Goal: Navigation & Orientation: Find specific page/section

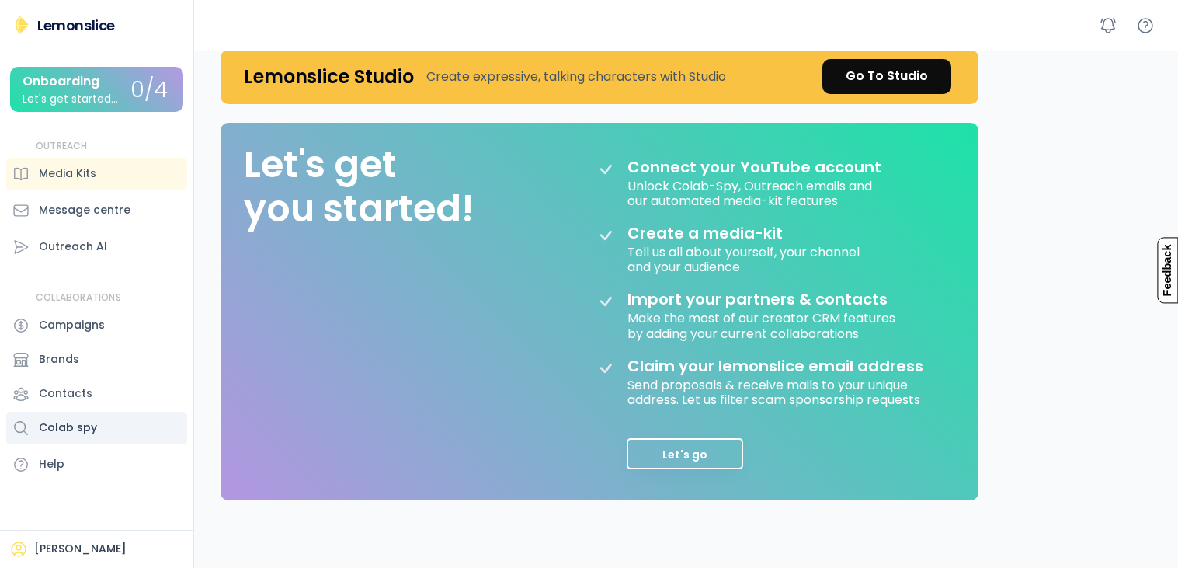
scroll to position [114, 0]
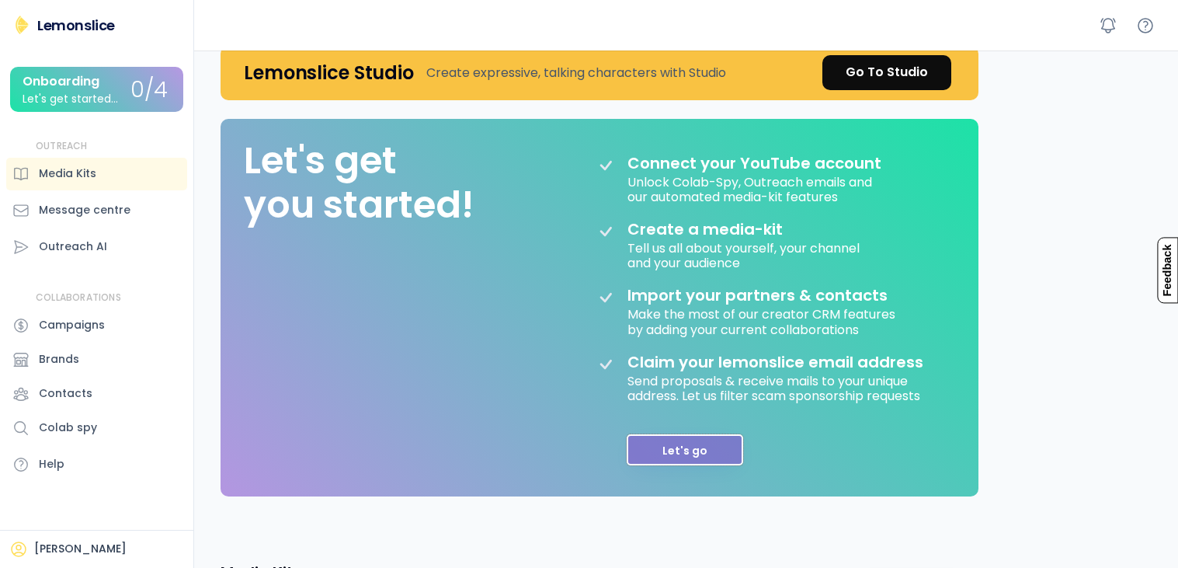
click at [705, 439] on button "Let's go" at bounding box center [685, 449] width 116 height 31
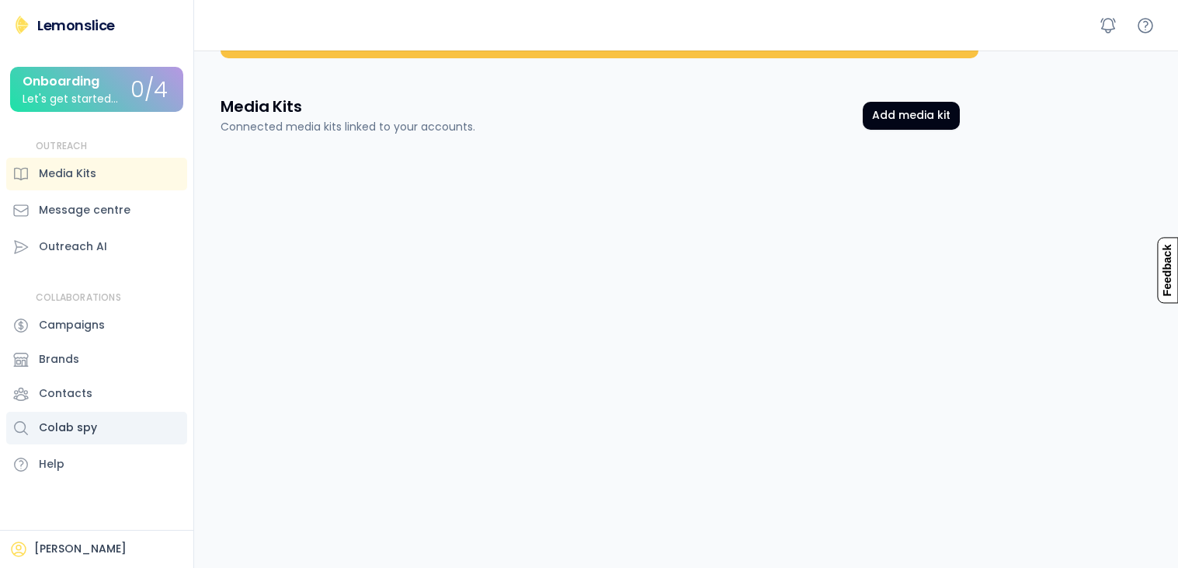
scroll to position [0, 0]
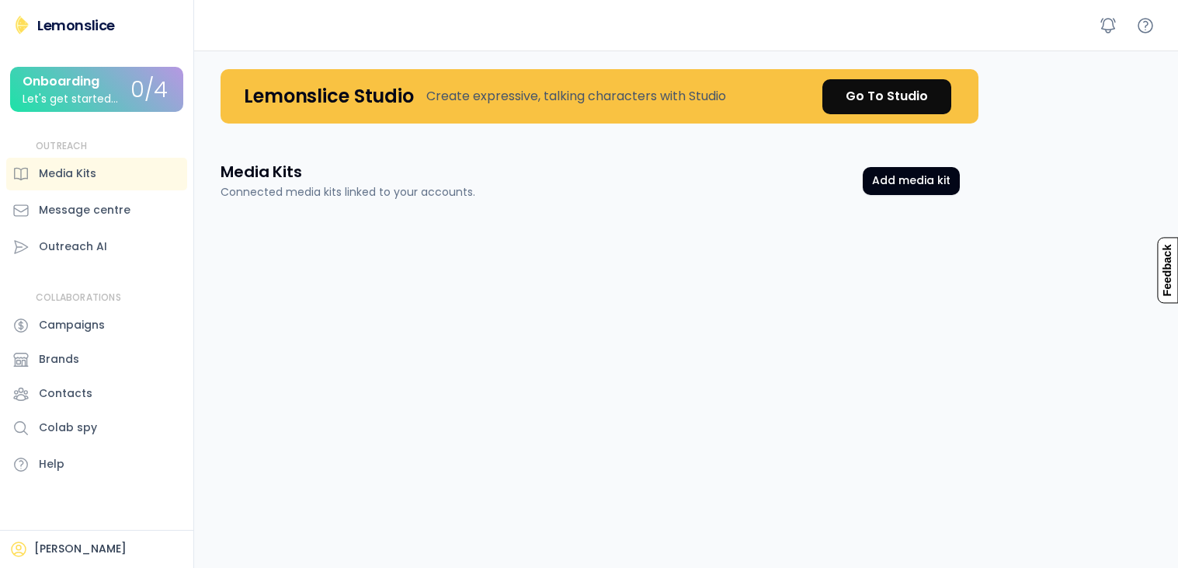
click at [87, 103] on div "Let's get started..." at bounding box center [71, 99] width 96 height 12
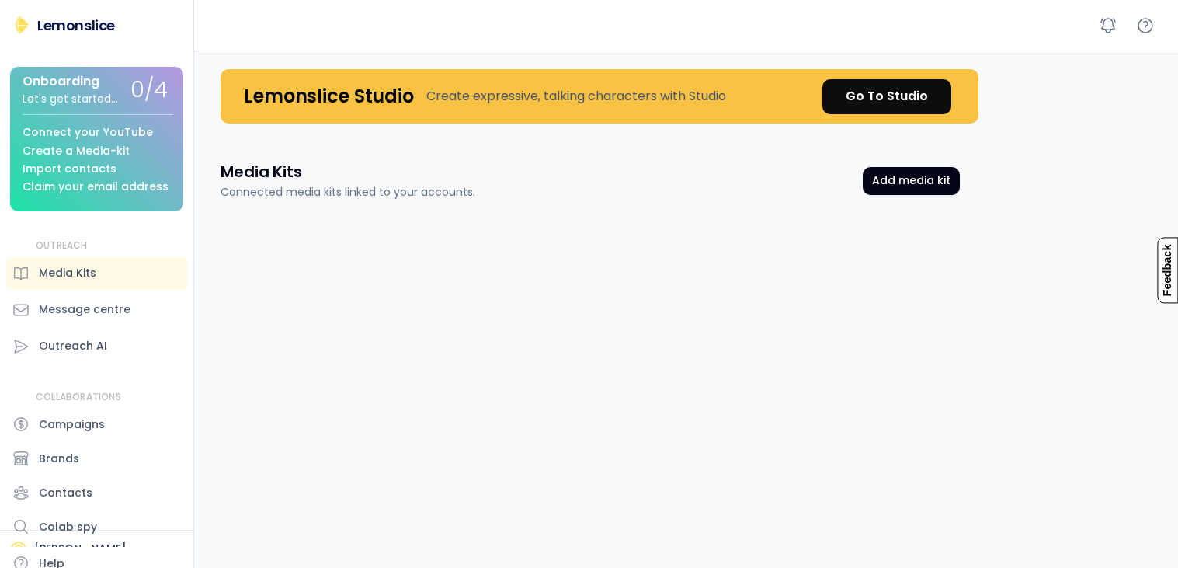
click at [92, 103] on div "Let's get started..." at bounding box center [71, 99] width 96 height 12
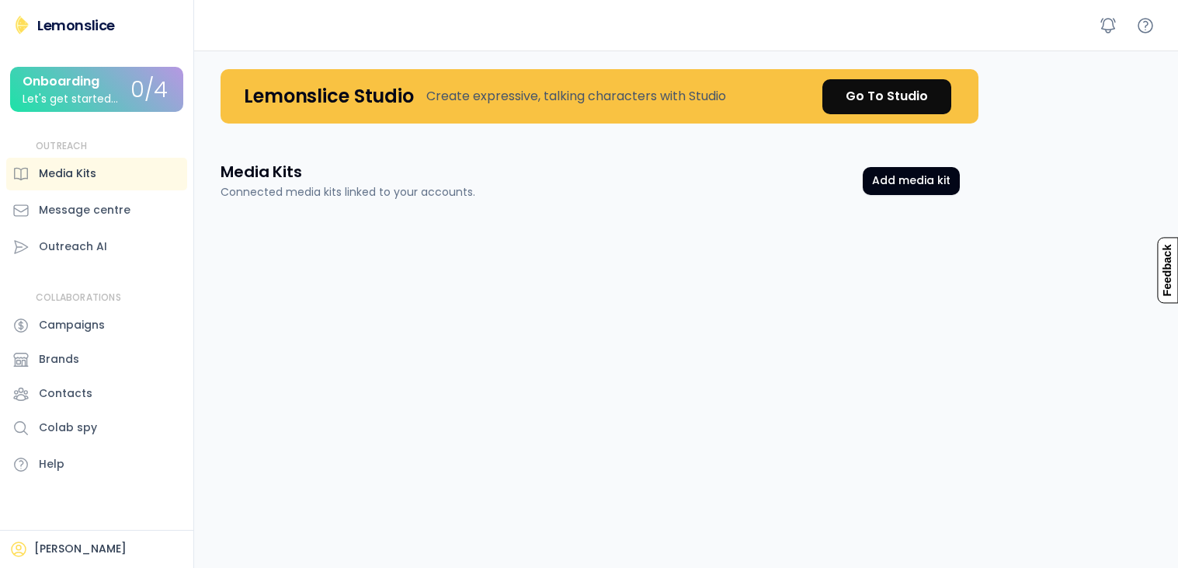
click at [123, 166] on div "Media Kits" at bounding box center [96, 174] width 181 height 33
click at [119, 241] on div "Outreach AI" at bounding box center [96, 247] width 181 height 33
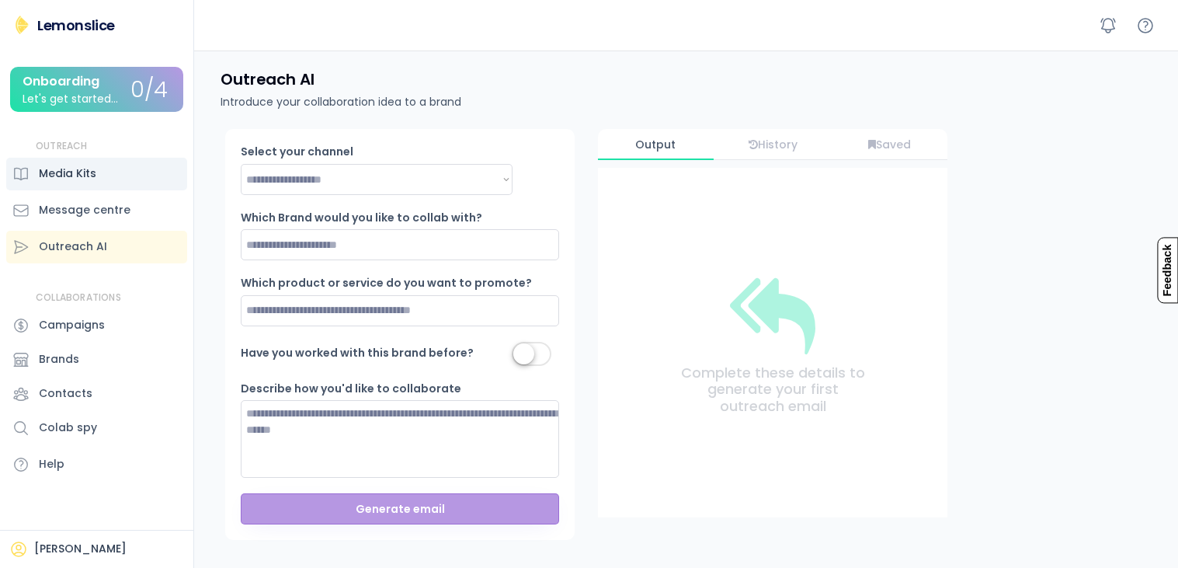
click at [93, 169] on div "Media Kits" at bounding box center [67, 173] width 57 height 16
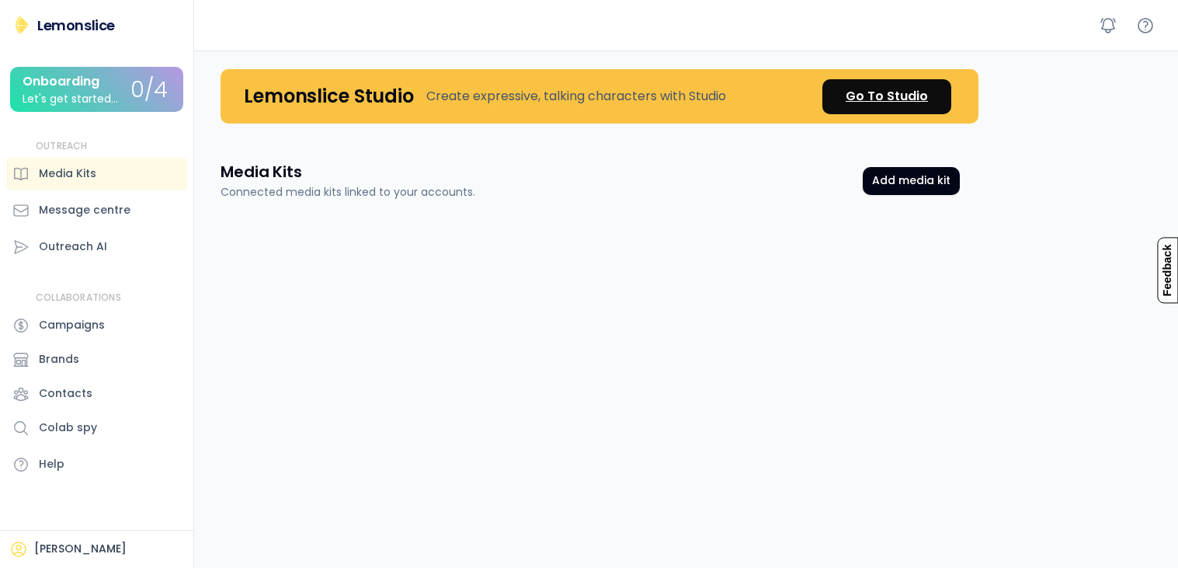
click at [909, 90] on div "Go To Studio" at bounding box center [887, 96] width 82 height 19
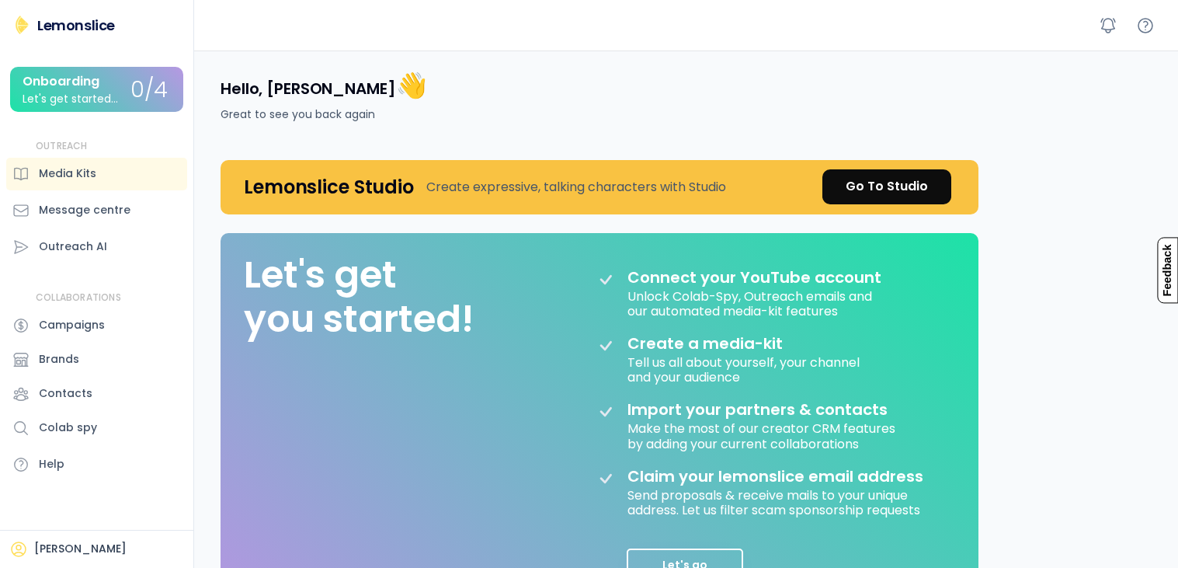
scroll to position [89, 0]
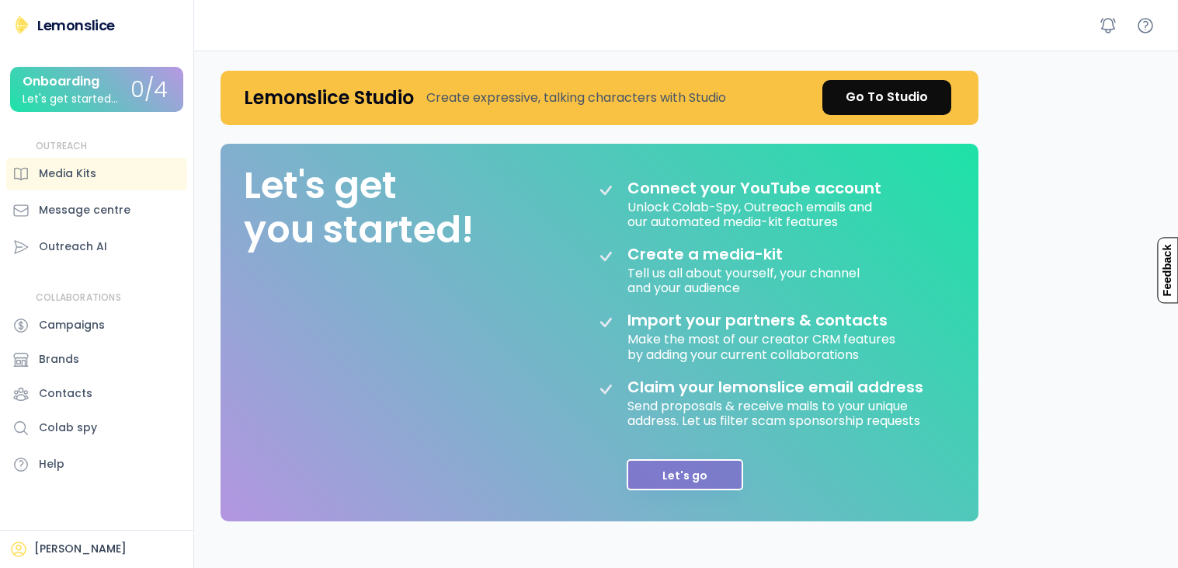
click at [708, 477] on button "Let's go" at bounding box center [685, 474] width 116 height 31
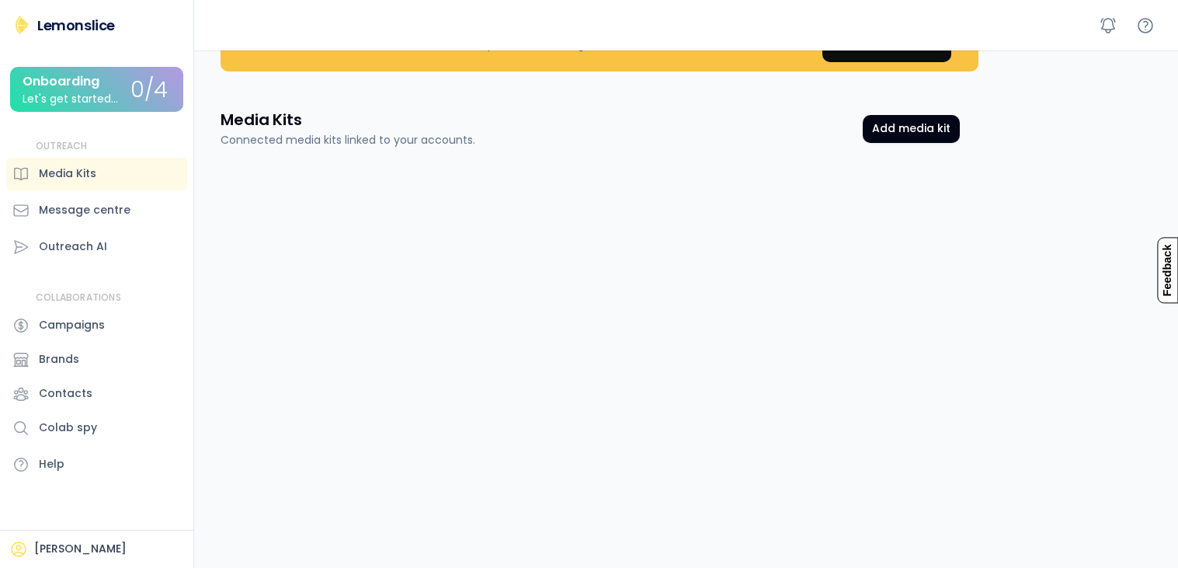
scroll to position [0, 0]
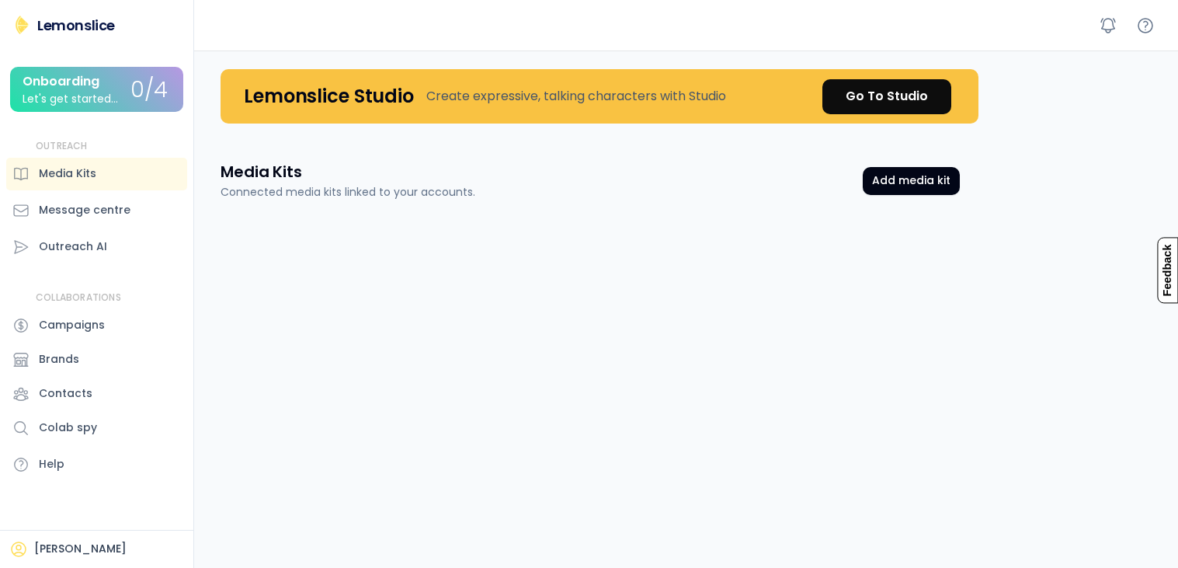
click at [142, 83] on div "0/4" at bounding box center [148, 90] width 37 height 24
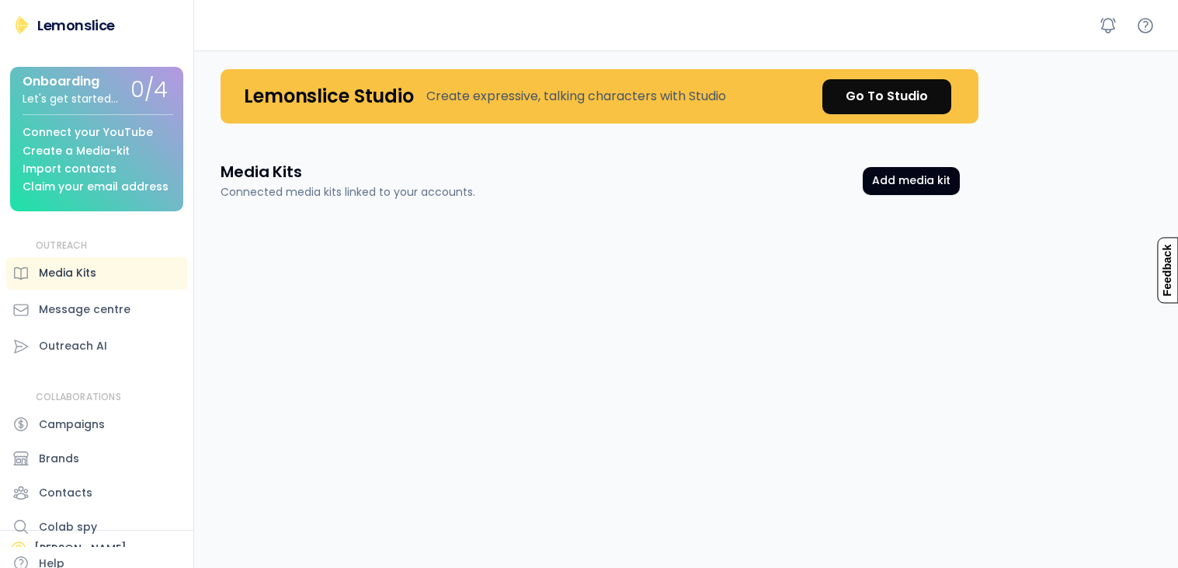
click at [82, 266] on div "Media Kits" at bounding box center [67, 273] width 57 height 16
click at [87, 304] on div "Message centre" at bounding box center [85, 309] width 92 height 16
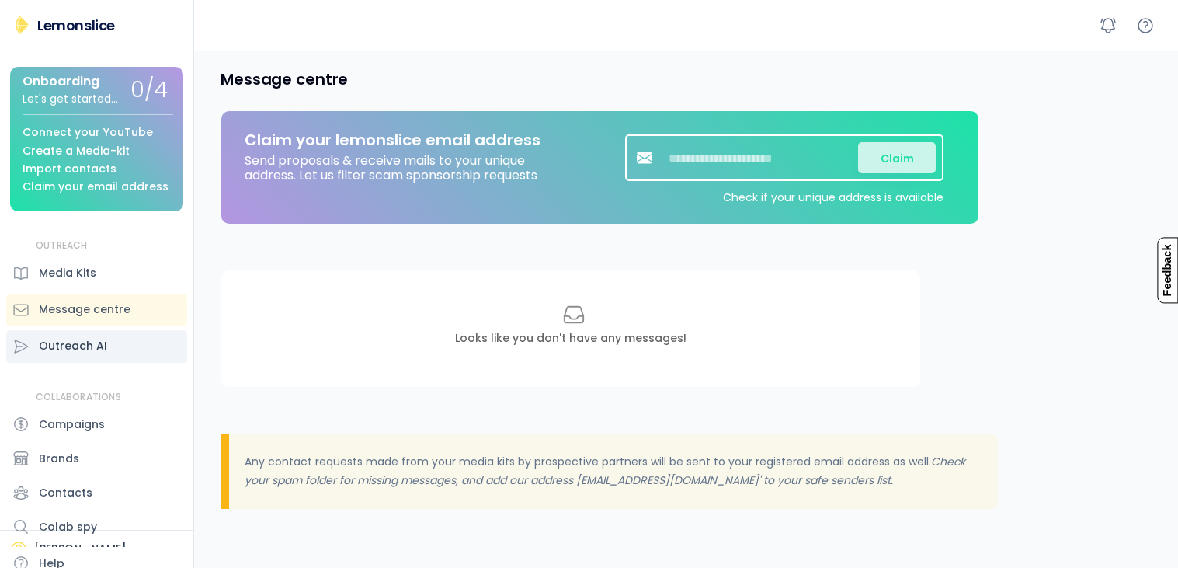
click at [101, 346] on div "Outreach AI" at bounding box center [73, 346] width 68 height 16
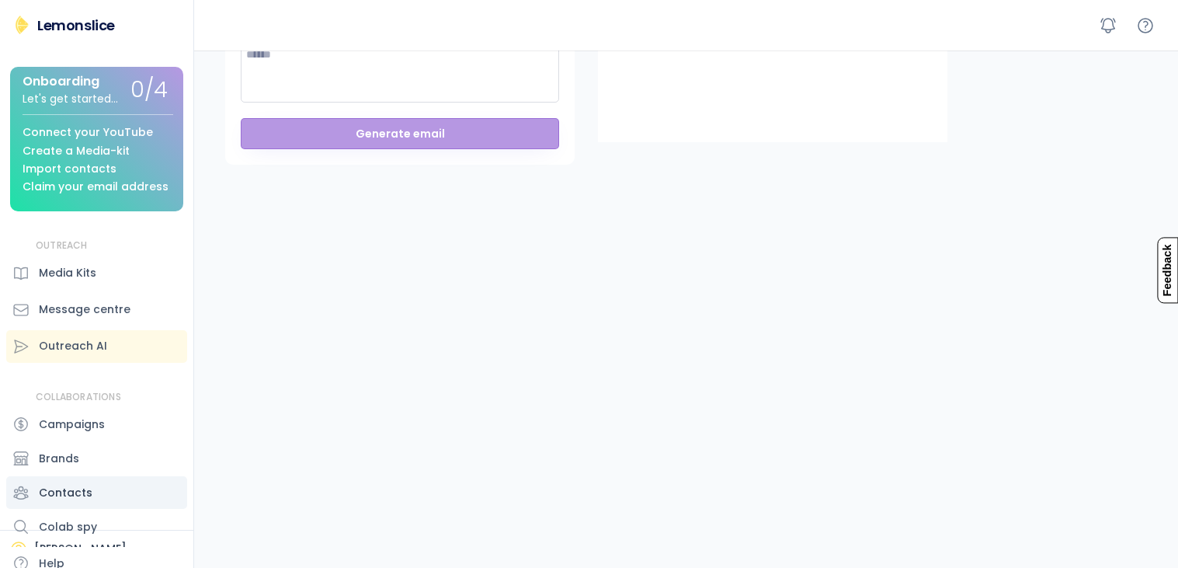
scroll to position [13, 0]
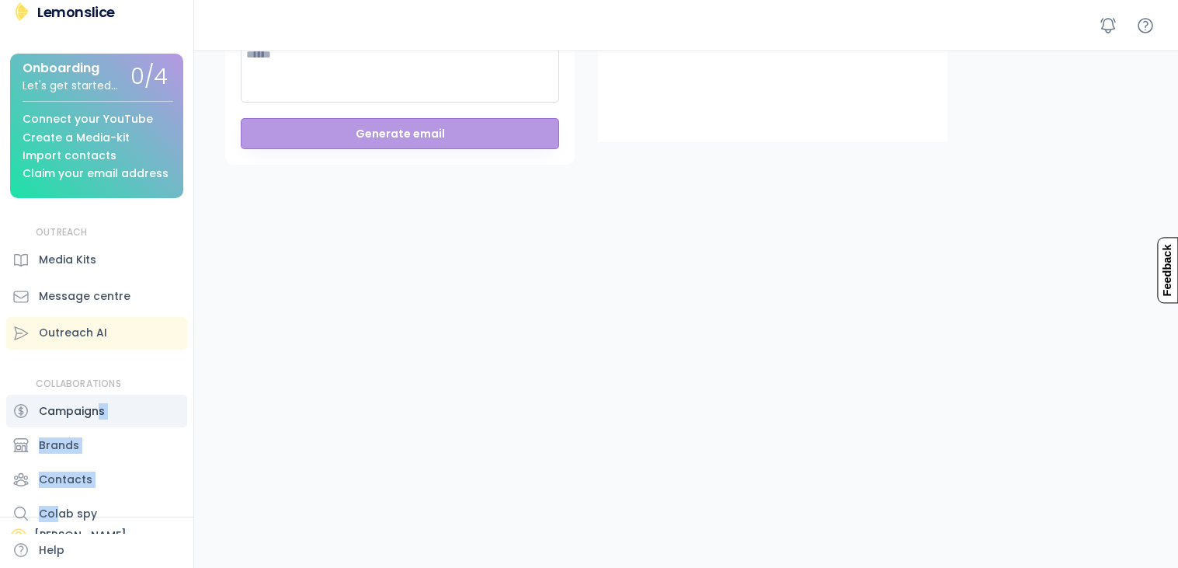
drag, startPoint x: 58, startPoint y: 520, endPoint x: 96, endPoint y: 428, distance: 99.7
click at [96, 428] on div "COLLABORATIONS Campaigns Brands Contacts Colab spy Help" at bounding box center [96, 473] width 181 height 192
click at [200, 416] on div "Hello, [PERSON_NAME] 👋 Great to see you back again Lemonslice Studio Create exp…" at bounding box center [589, 116] width 1178 height 982
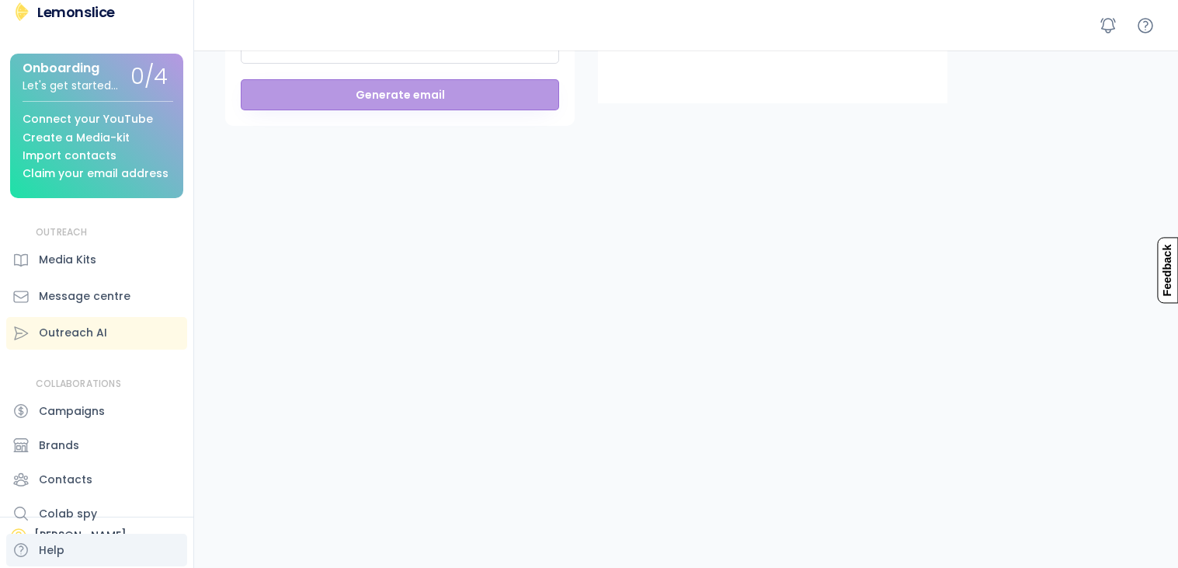
click at [93, 543] on div "Help" at bounding box center [96, 550] width 181 height 33
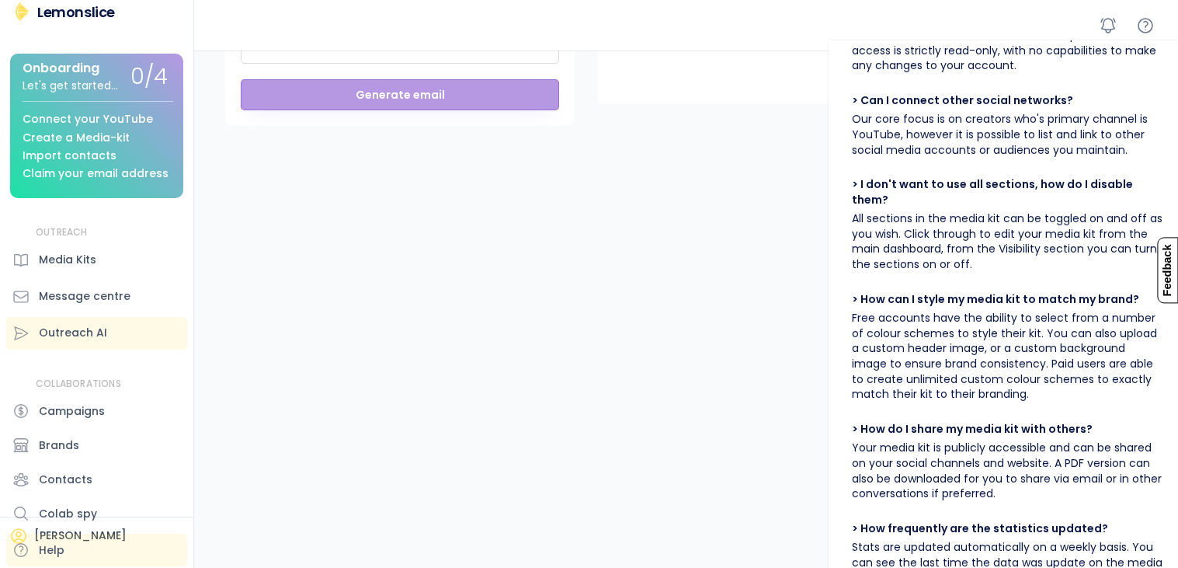
scroll to position [261, 0]
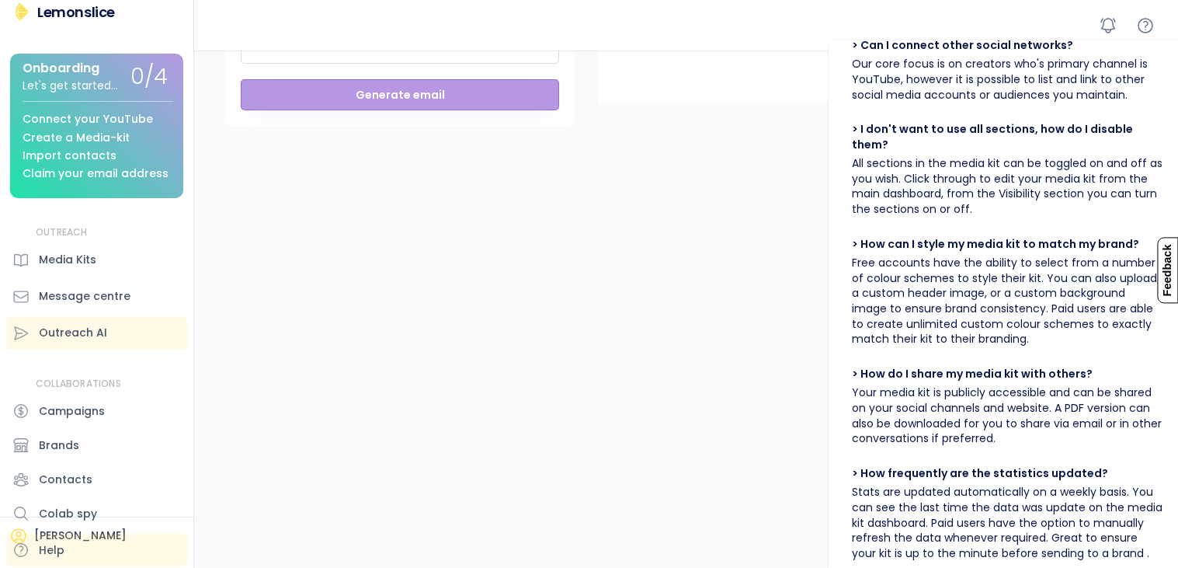
click at [100, 541] on div "Help" at bounding box center [96, 550] width 181 height 33
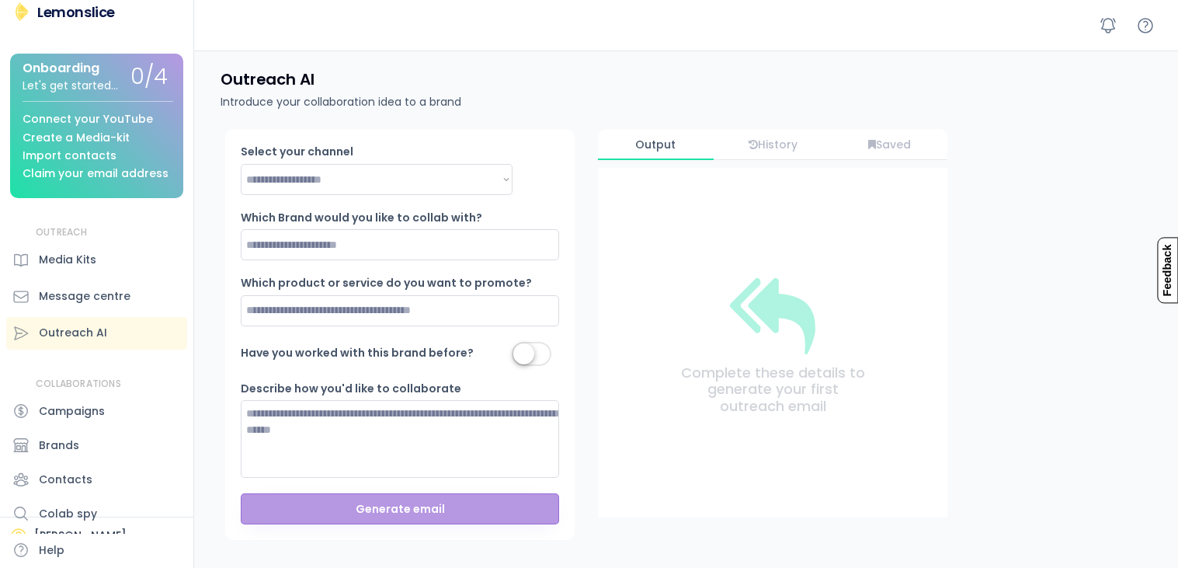
scroll to position [0, 0]
